Goal: Task Accomplishment & Management: Use online tool/utility

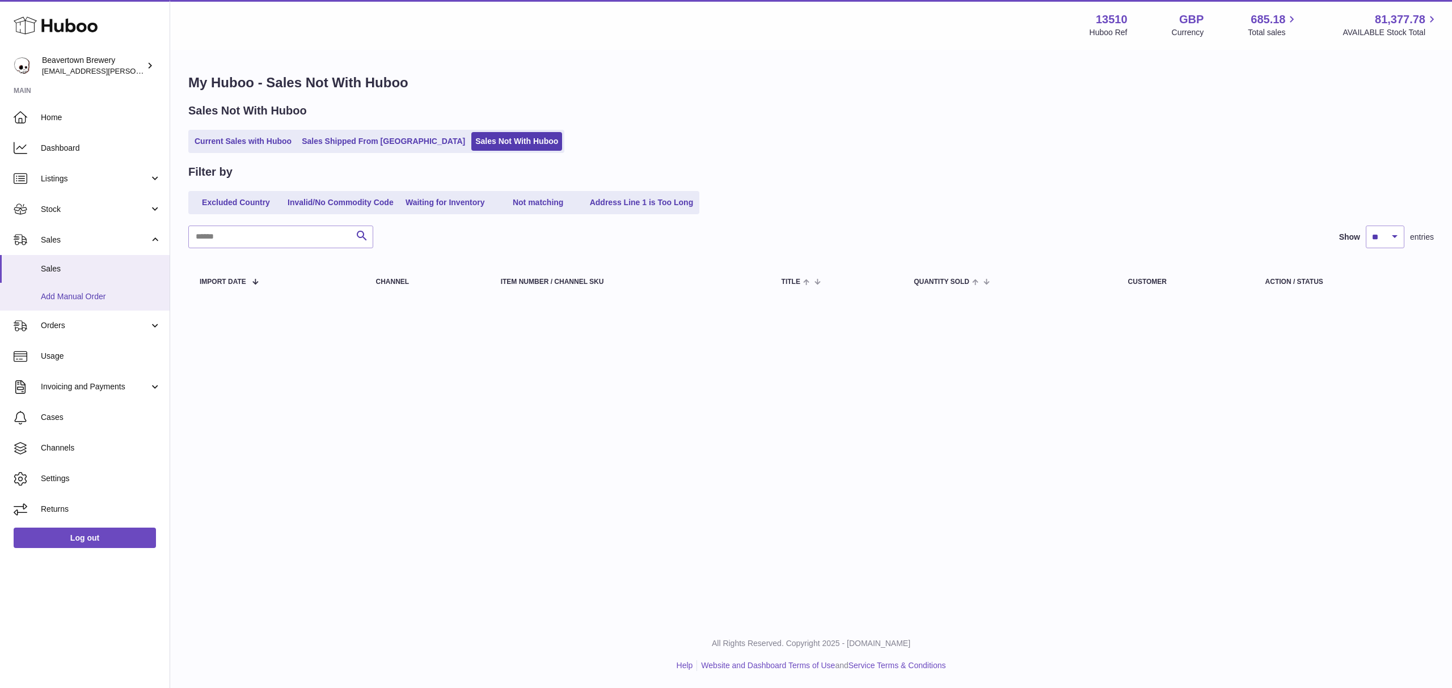
click at [94, 306] on link "Add Manual Order" at bounding box center [85, 297] width 170 height 28
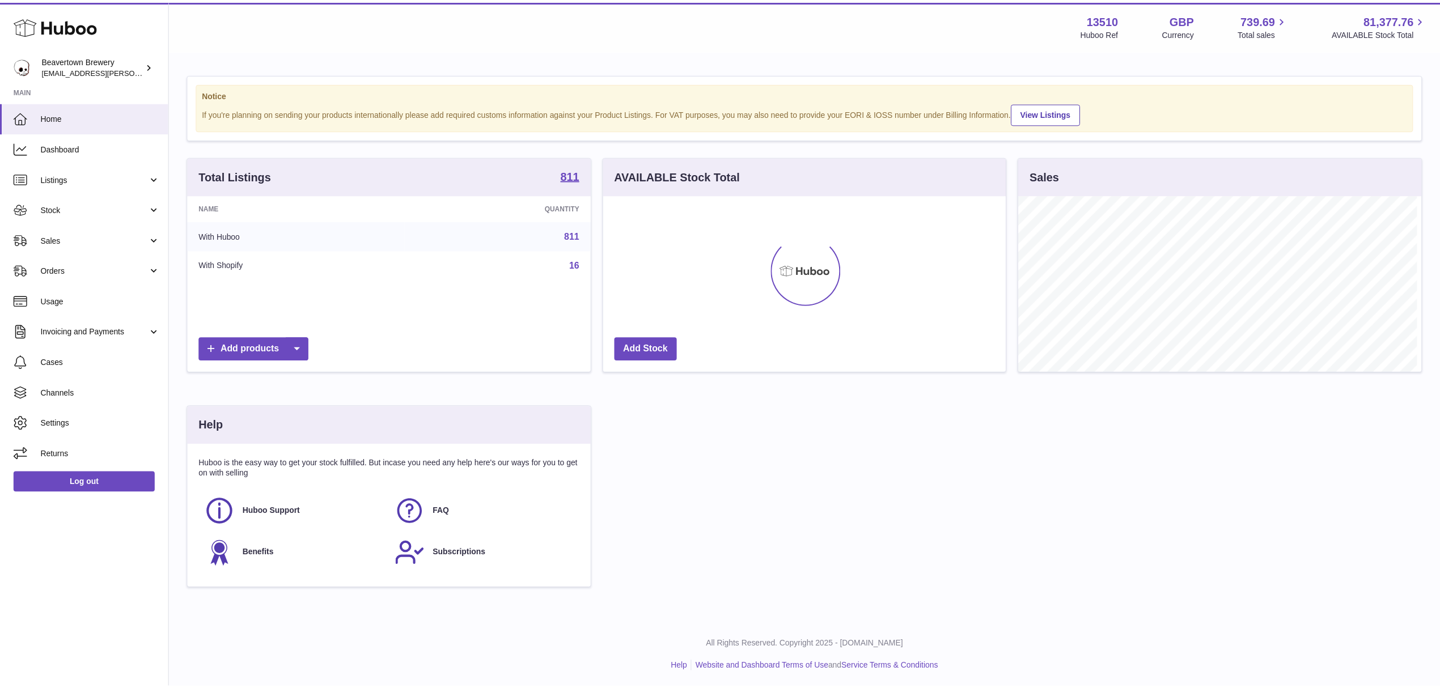
scroll to position [566851, 566625]
click at [60, 242] on span "Sales" at bounding box center [95, 240] width 108 height 11
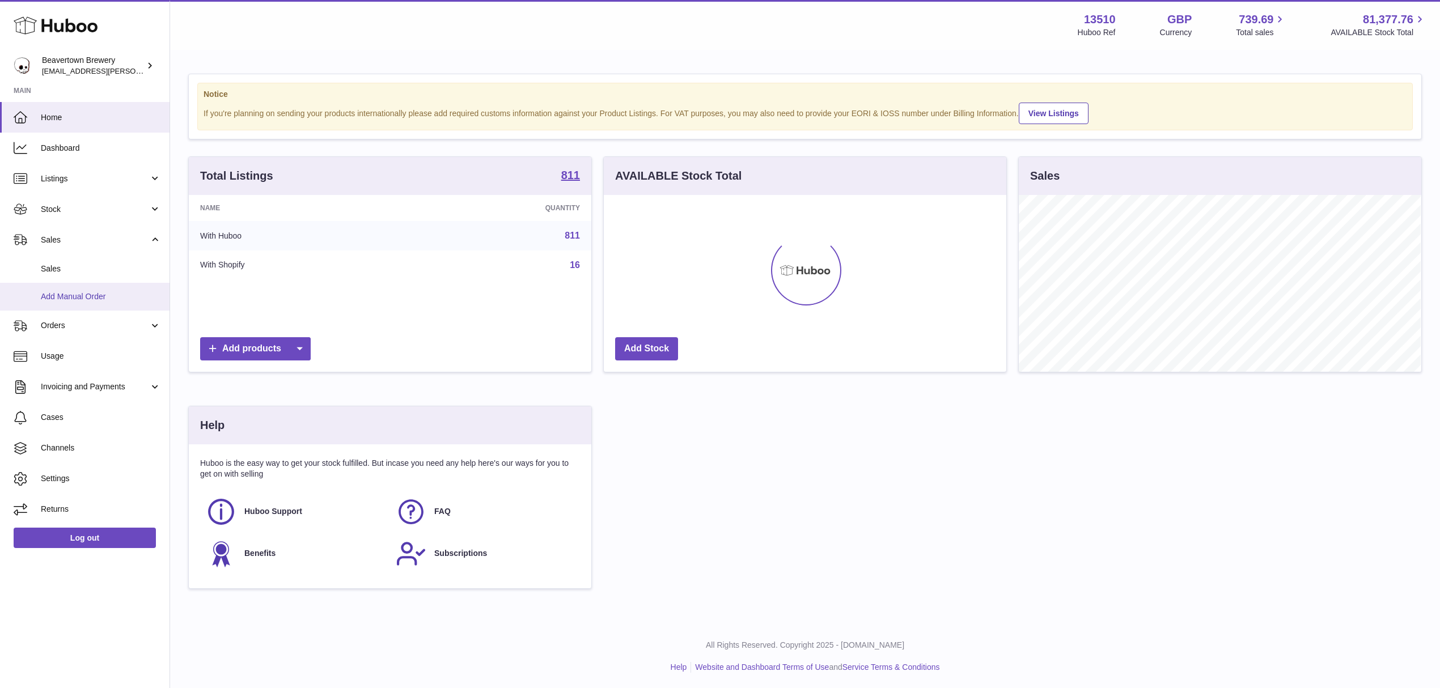
click at [66, 288] on link "Add Manual Order" at bounding box center [85, 297] width 170 height 28
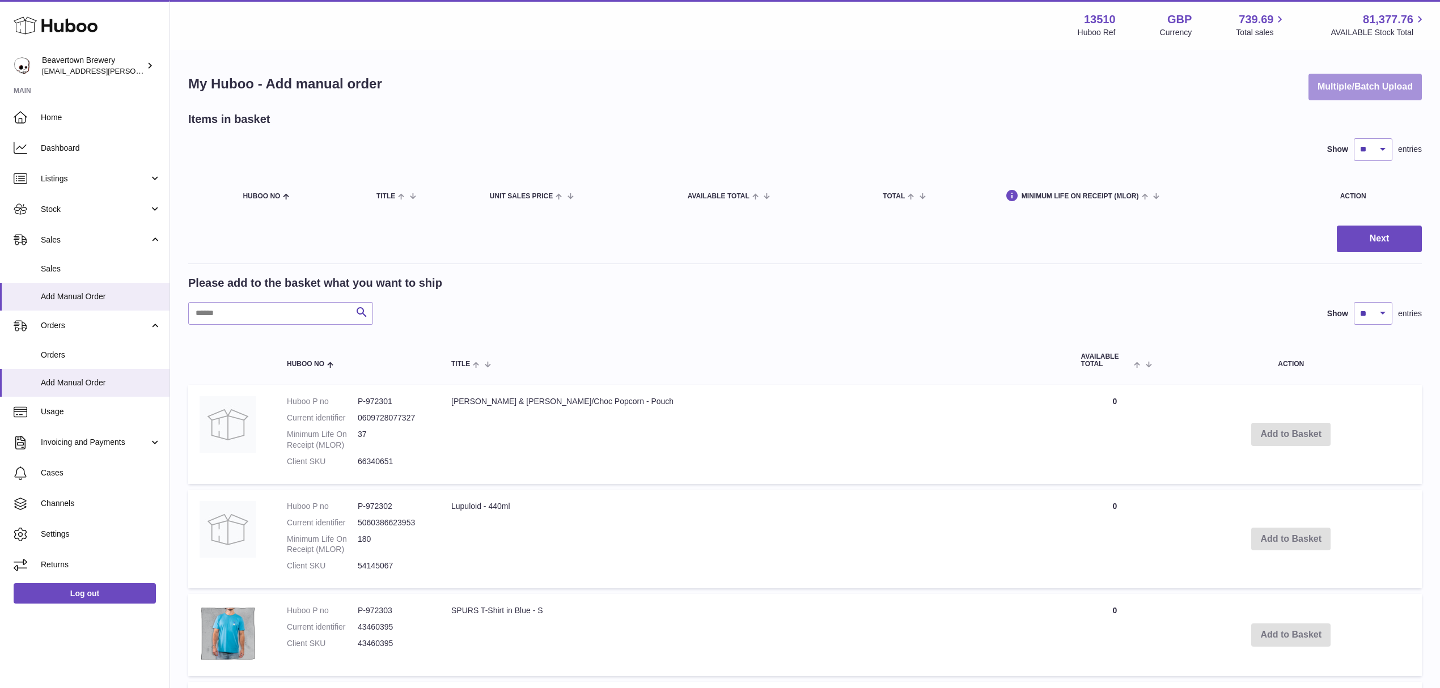
click at [1365, 82] on button "Multiple/Batch Upload" at bounding box center [1365, 87] width 113 height 27
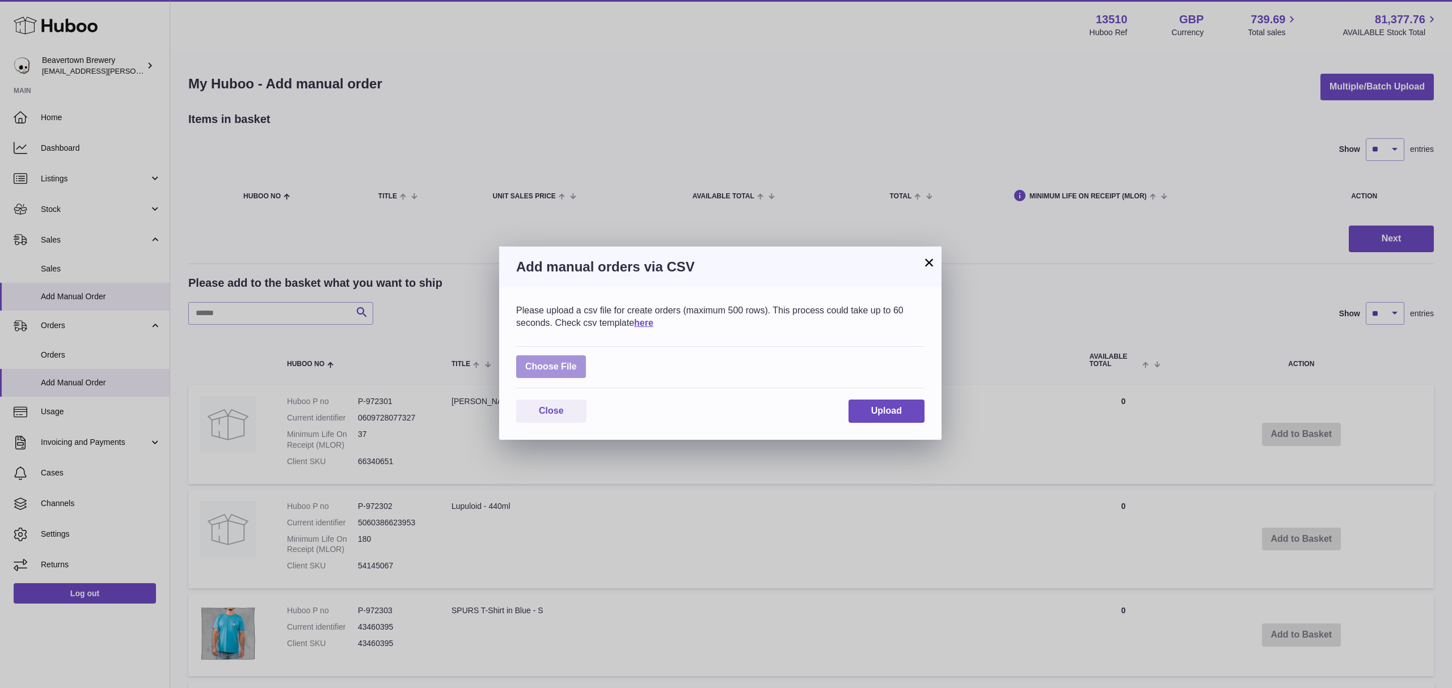
click at [576, 367] on label at bounding box center [551, 367] width 70 height 23
click at [577, 362] on input "file" at bounding box center [577, 361] width 1 height 1
type input "**********"
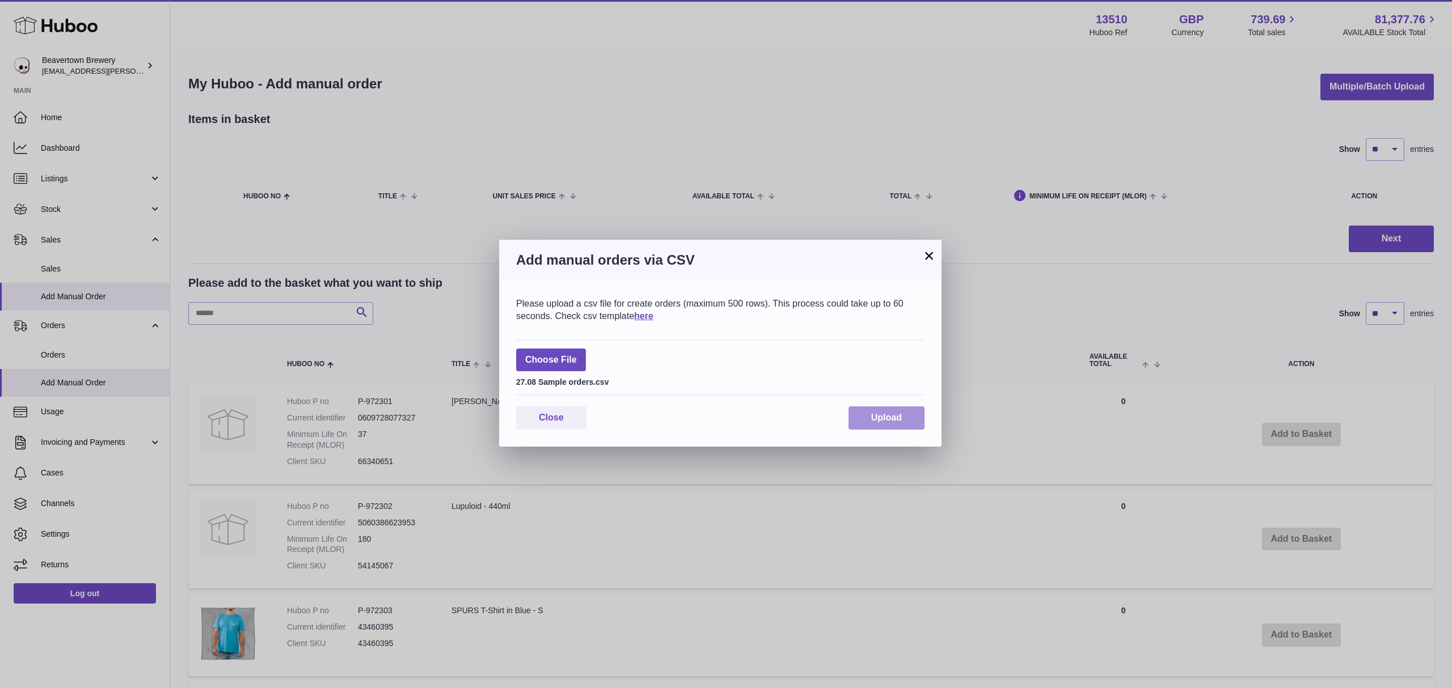
click at [908, 421] on button "Upload" at bounding box center [886, 418] width 76 height 23
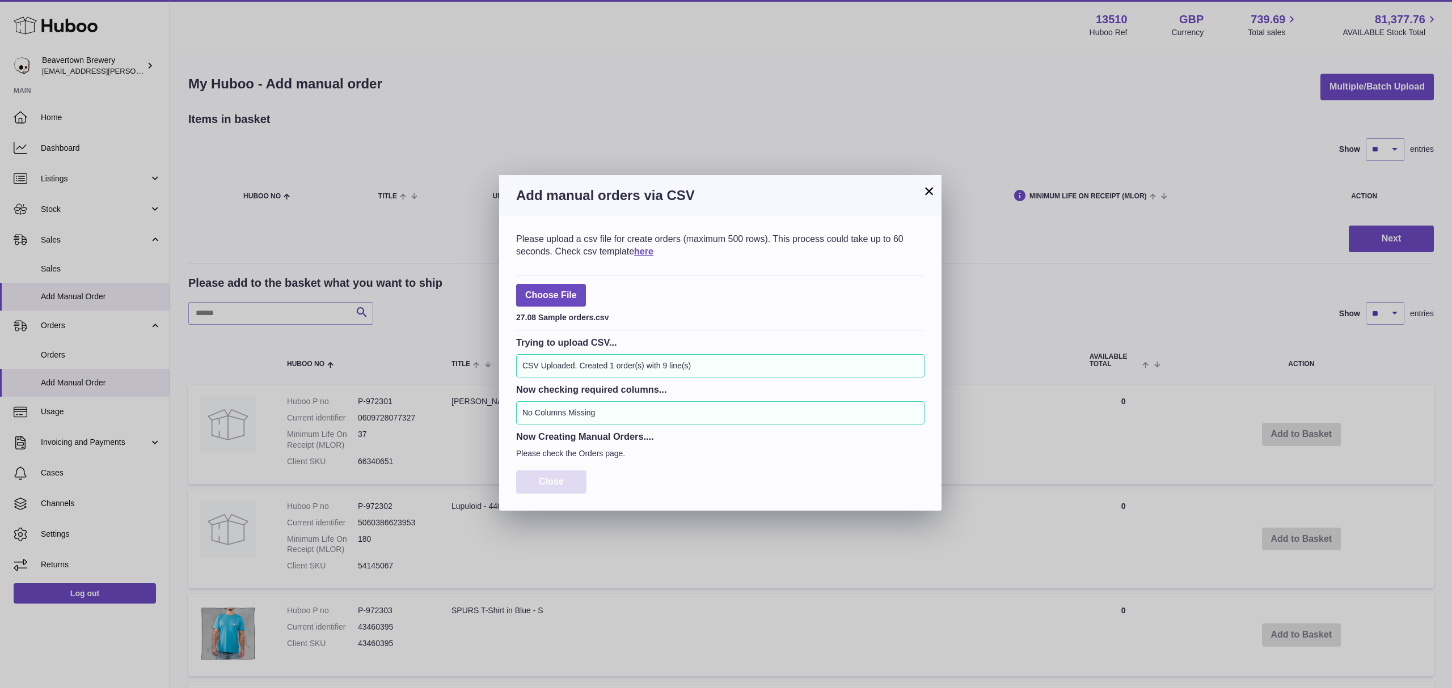
click at [573, 484] on button "Close" at bounding box center [551, 482] width 70 height 23
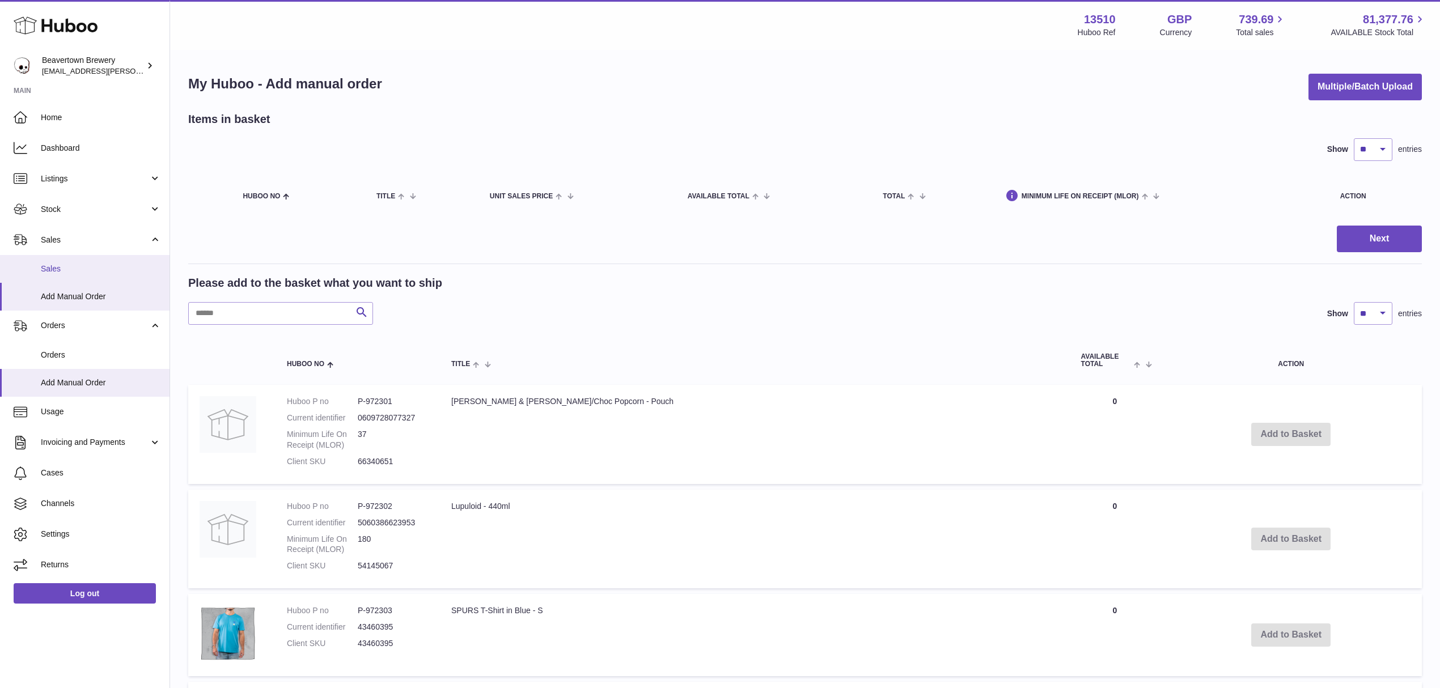
click at [46, 255] on link "Sales" at bounding box center [85, 269] width 170 height 28
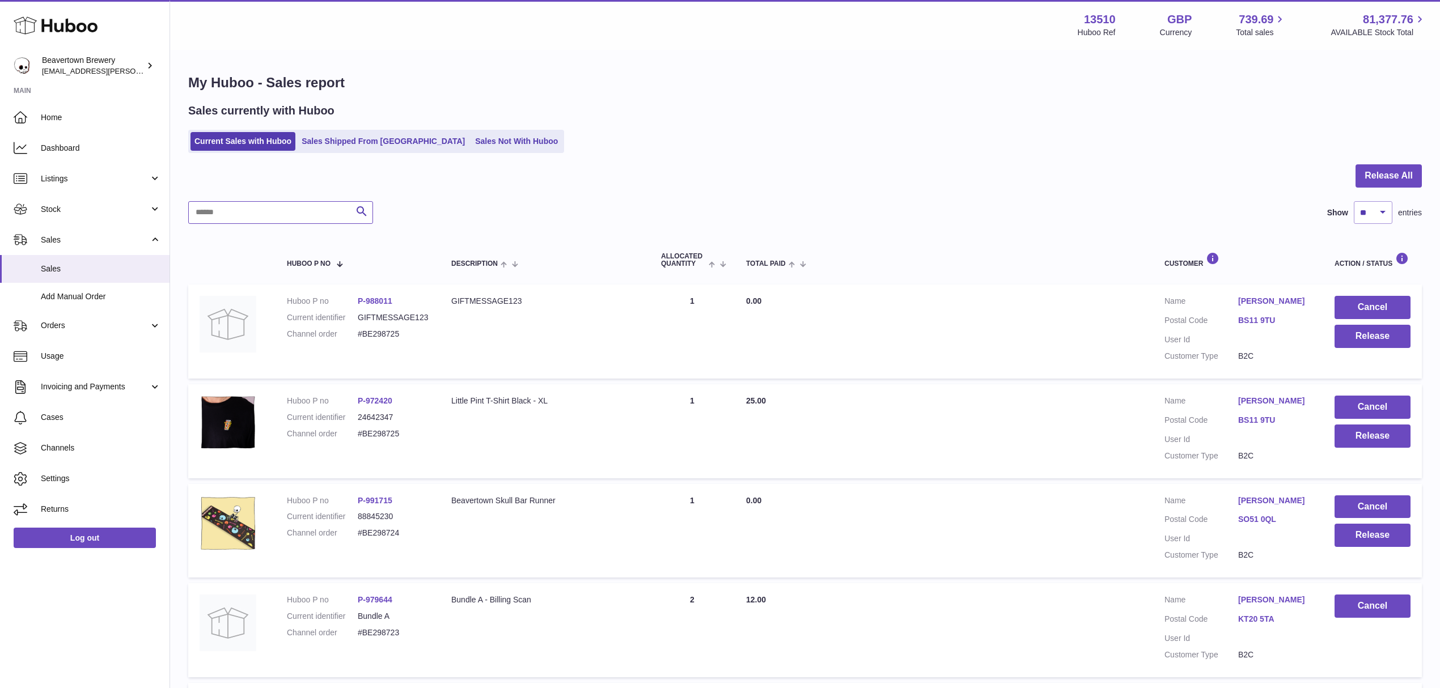
click at [284, 201] on input "text" at bounding box center [280, 212] width 185 height 23
paste input "*****"
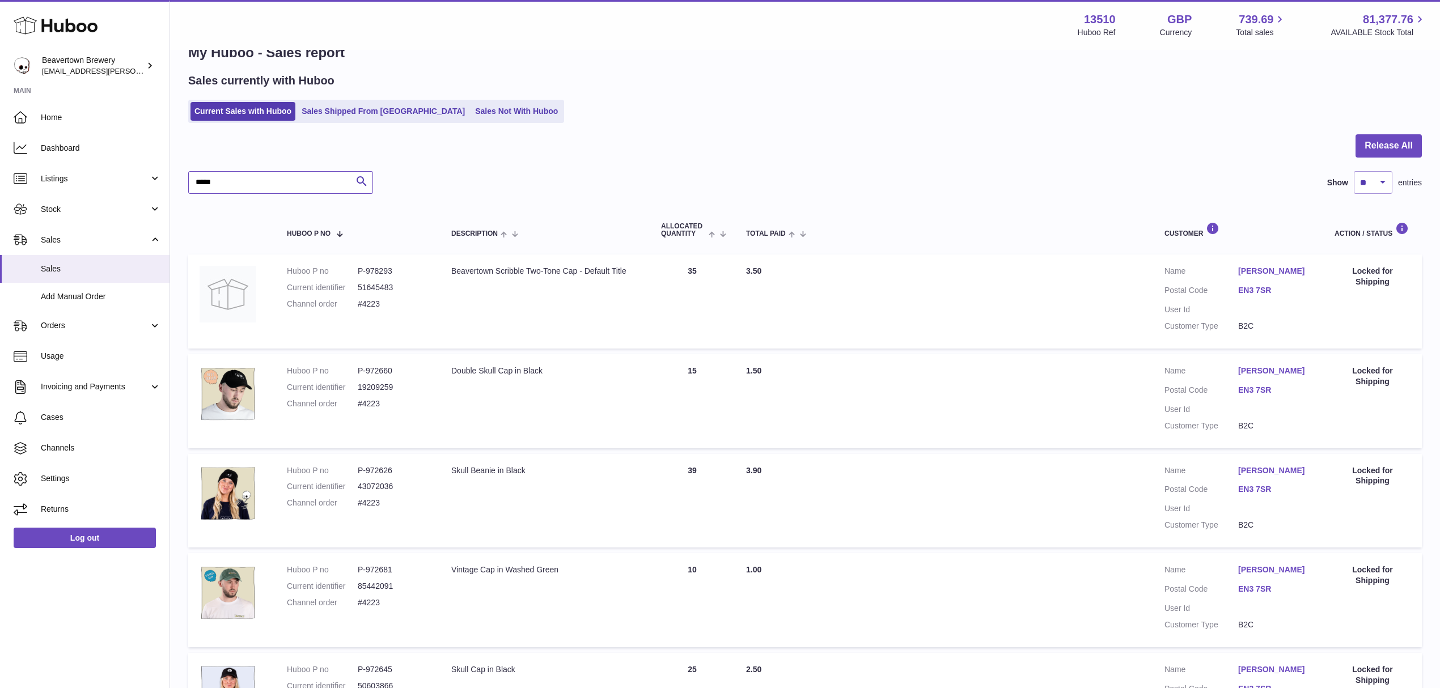
scroll to position [29, 0]
type input "*****"
click at [101, 118] on span "Home" at bounding box center [101, 117] width 120 height 11
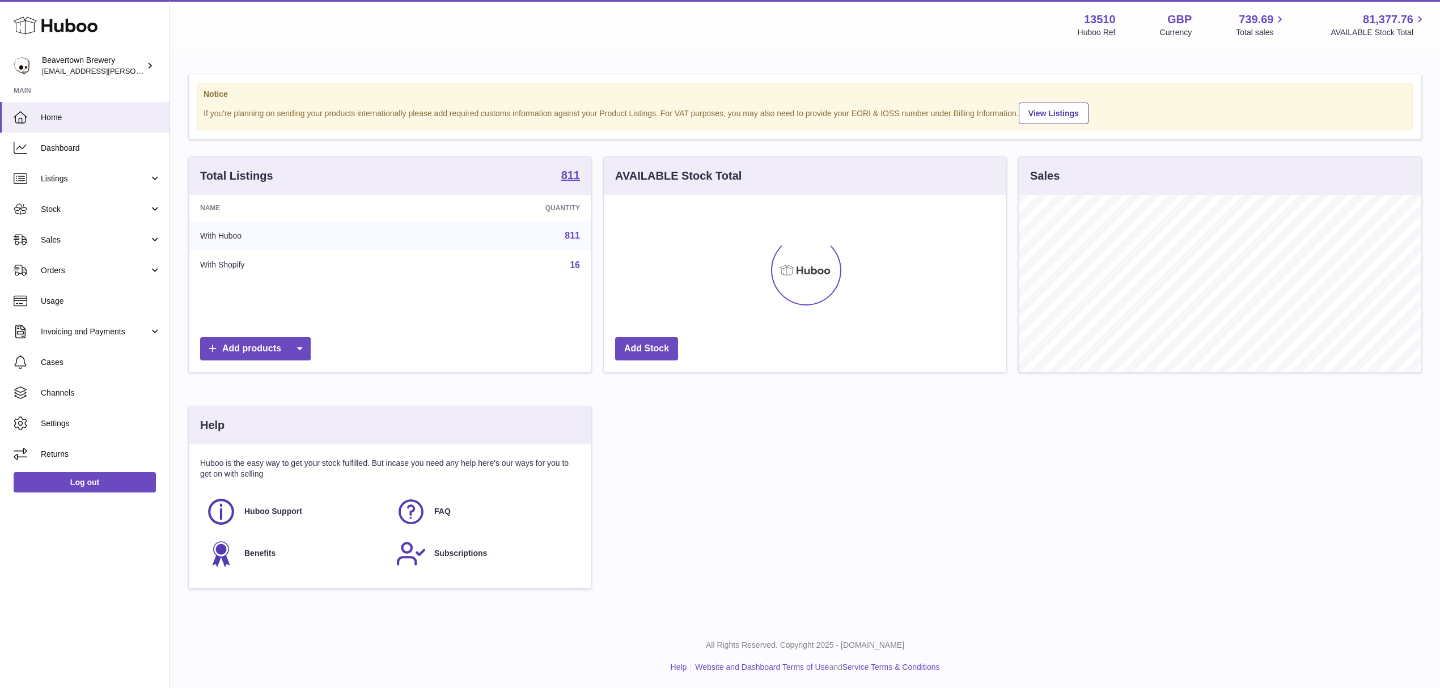
scroll to position [177, 402]
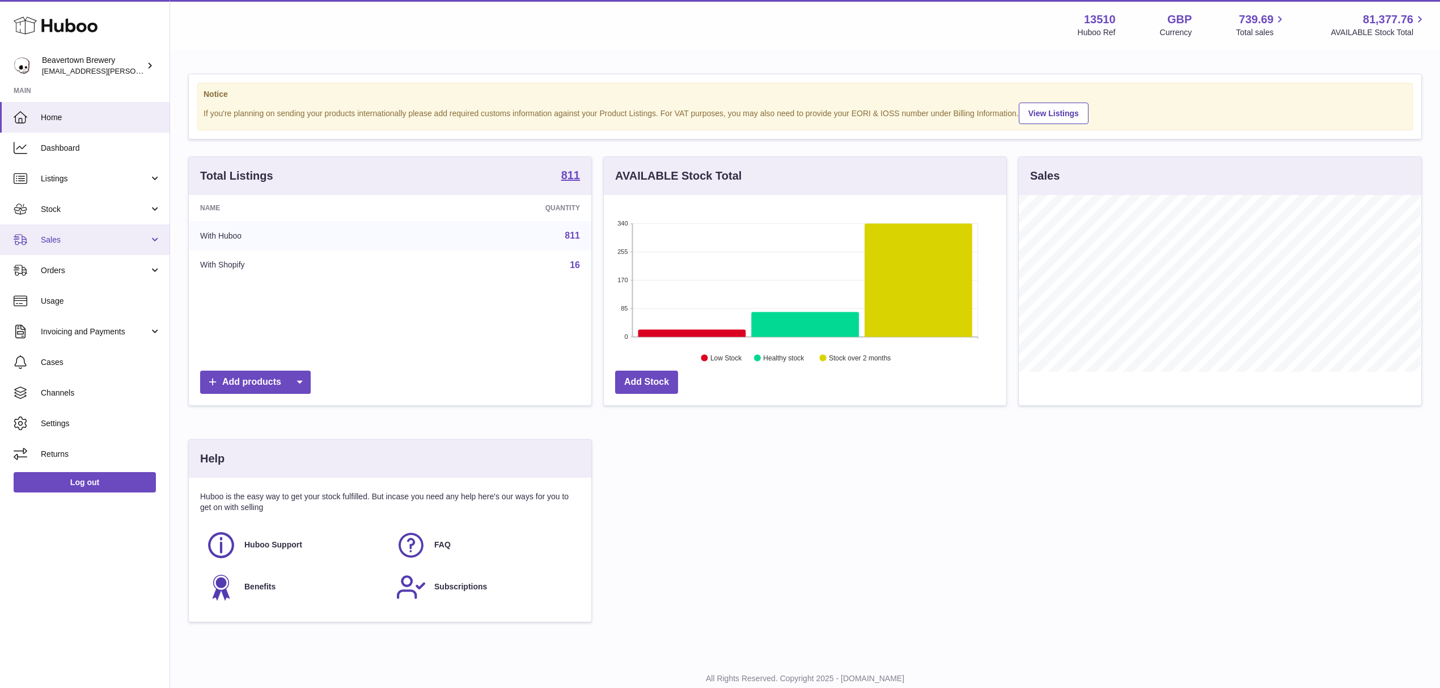
click at [69, 231] on link "Sales" at bounding box center [85, 240] width 170 height 31
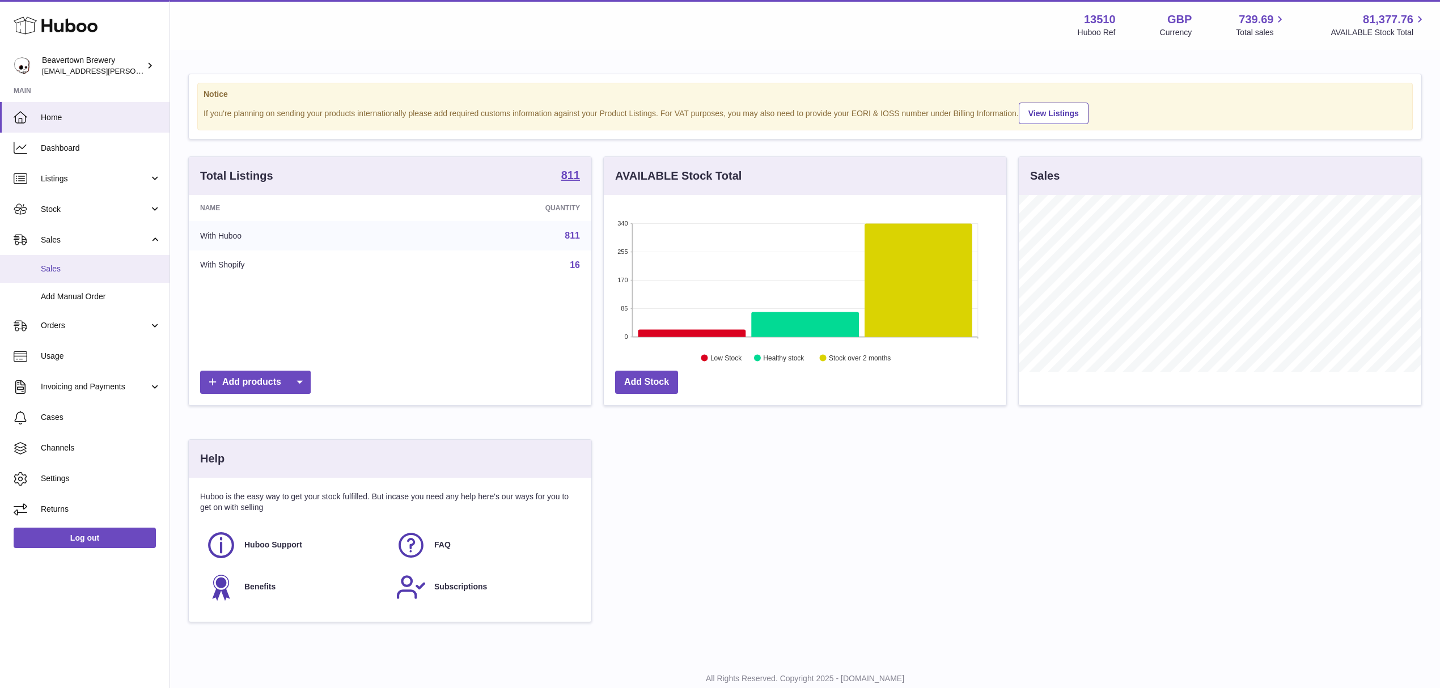
click at [71, 275] on link "Sales" at bounding box center [85, 269] width 170 height 28
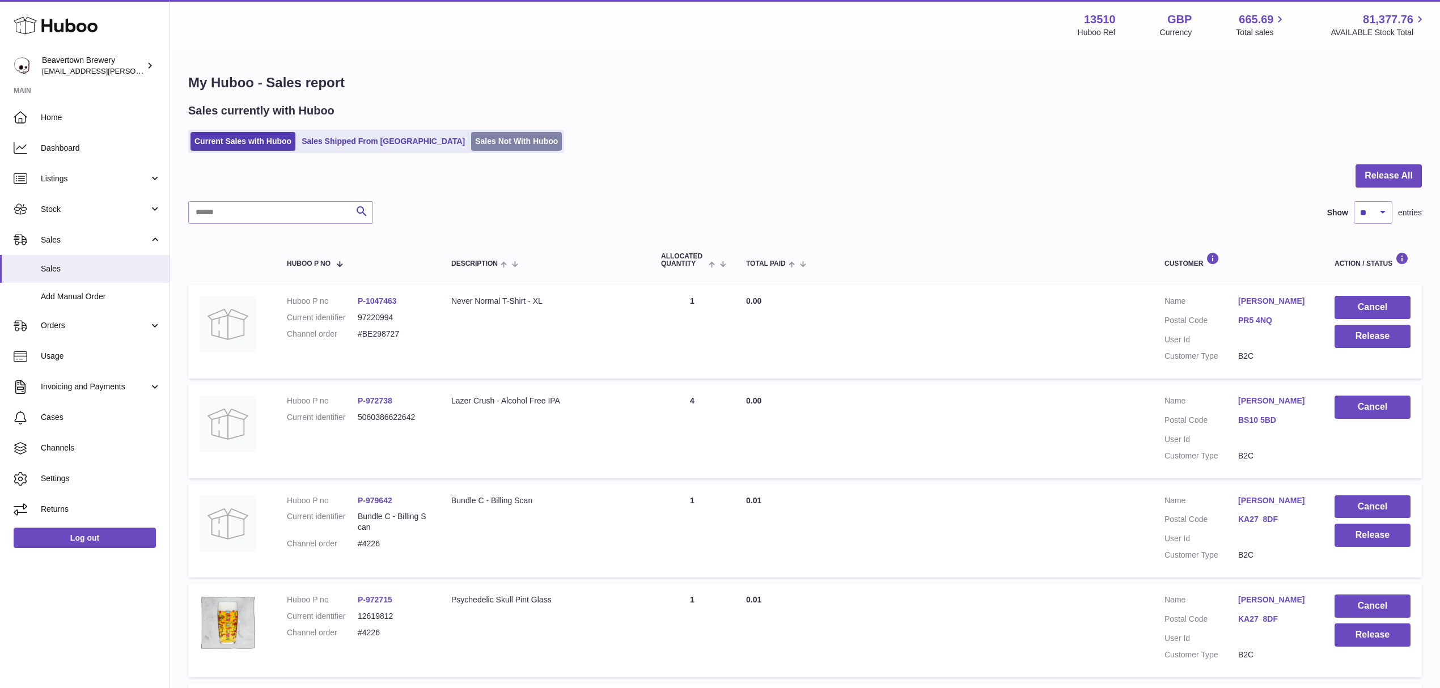
click at [487, 137] on link "Sales Not With Huboo" at bounding box center [516, 141] width 91 height 19
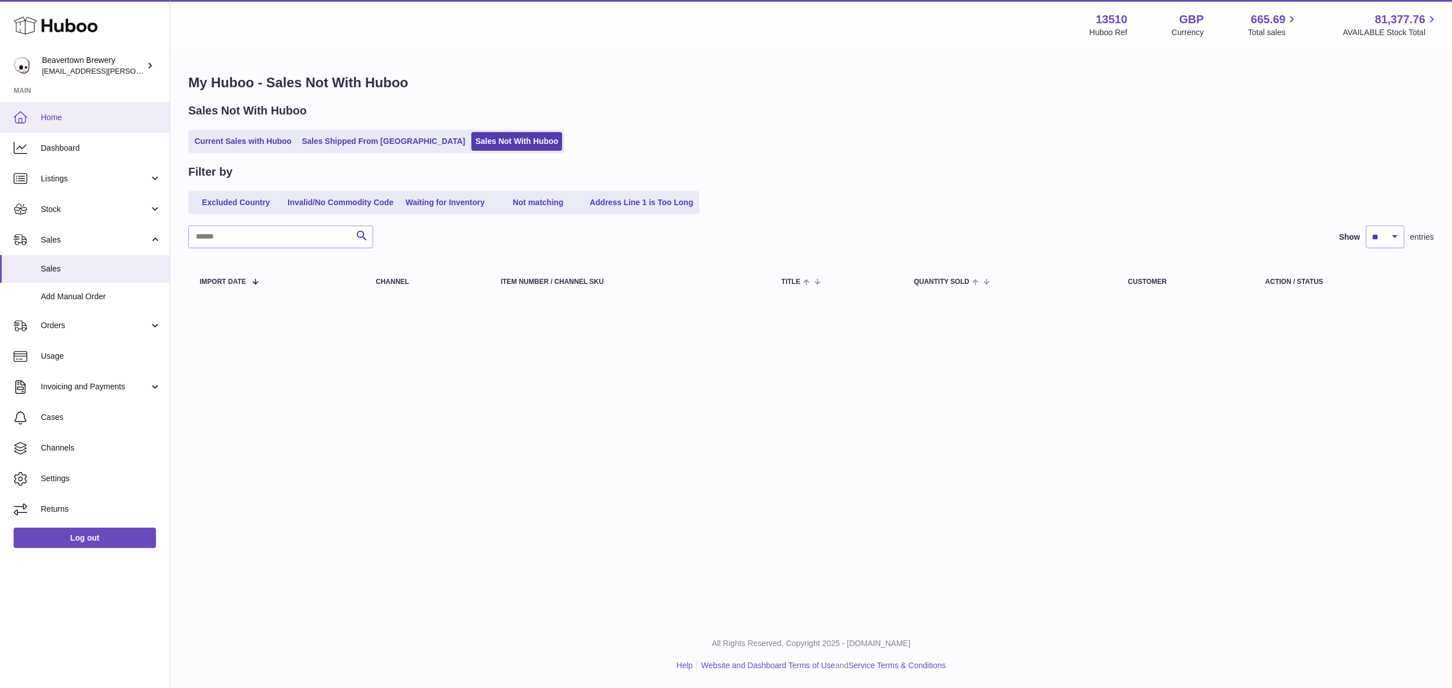
click at [92, 120] on span "Home" at bounding box center [101, 117] width 120 height 11
